Goal: Task Accomplishment & Management: Manage account settings

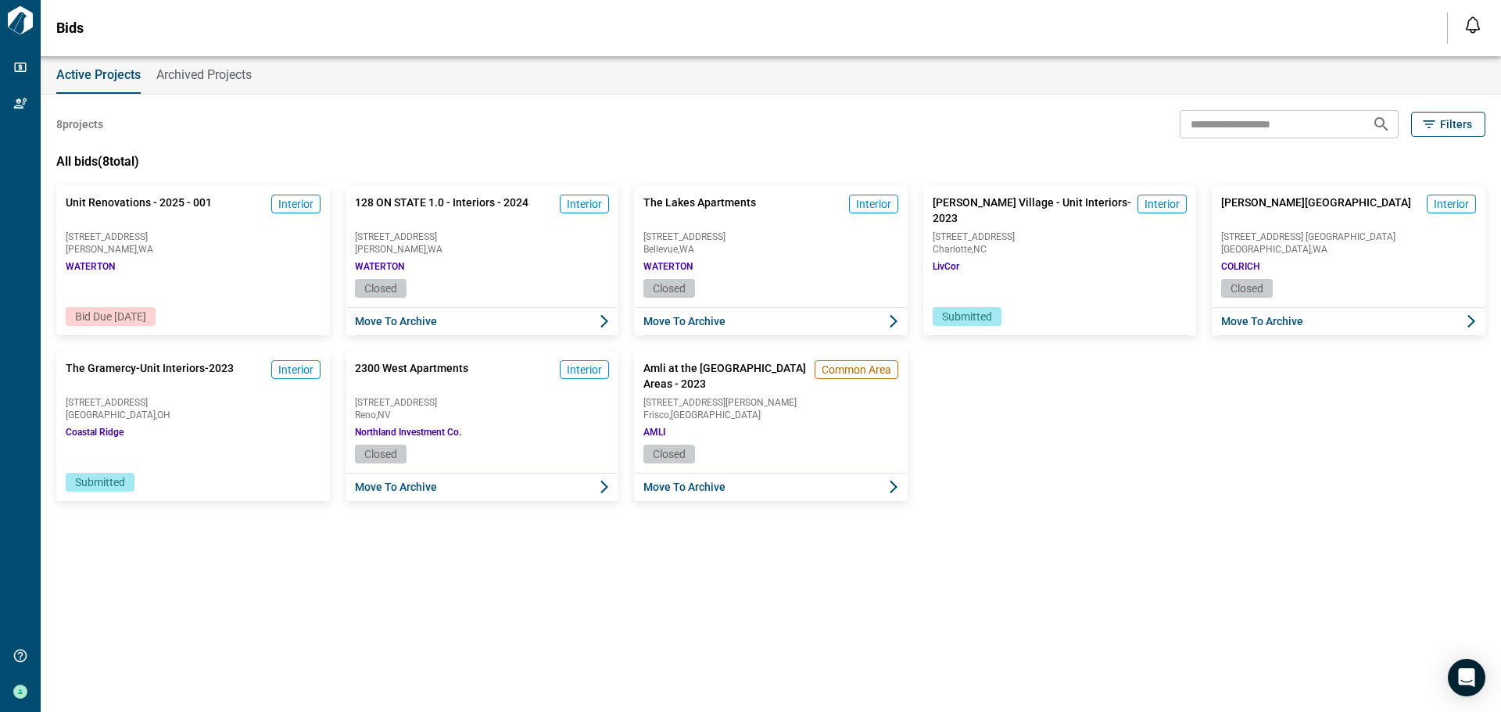
click at [141, 314] on span "Bid Due [DATE]" at bounding box center [110, 316] width 71 height 13
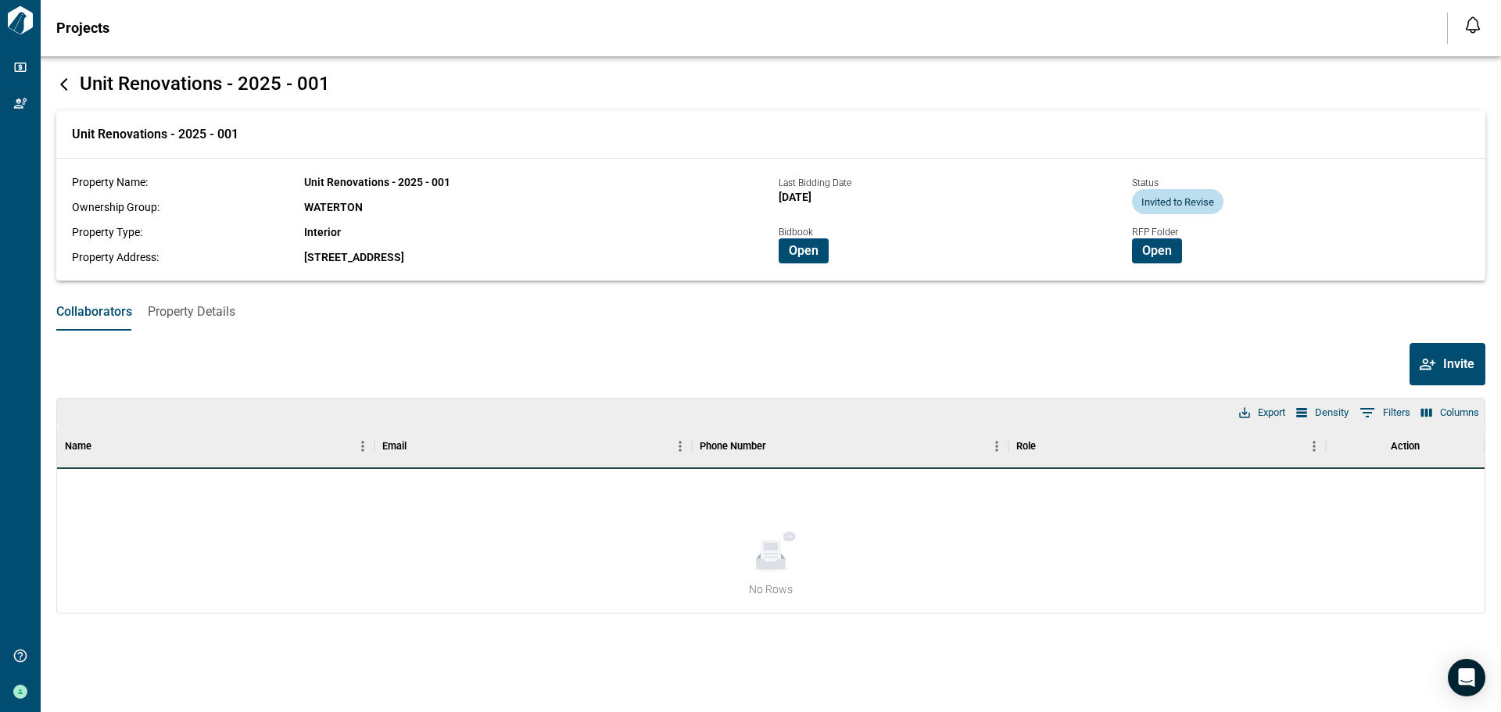
click at [812, 247] on span "Open" at bounding box center [804, 251] width 30 height 16
